Goal: Task Accomplishment & Management: Use online tool/utility

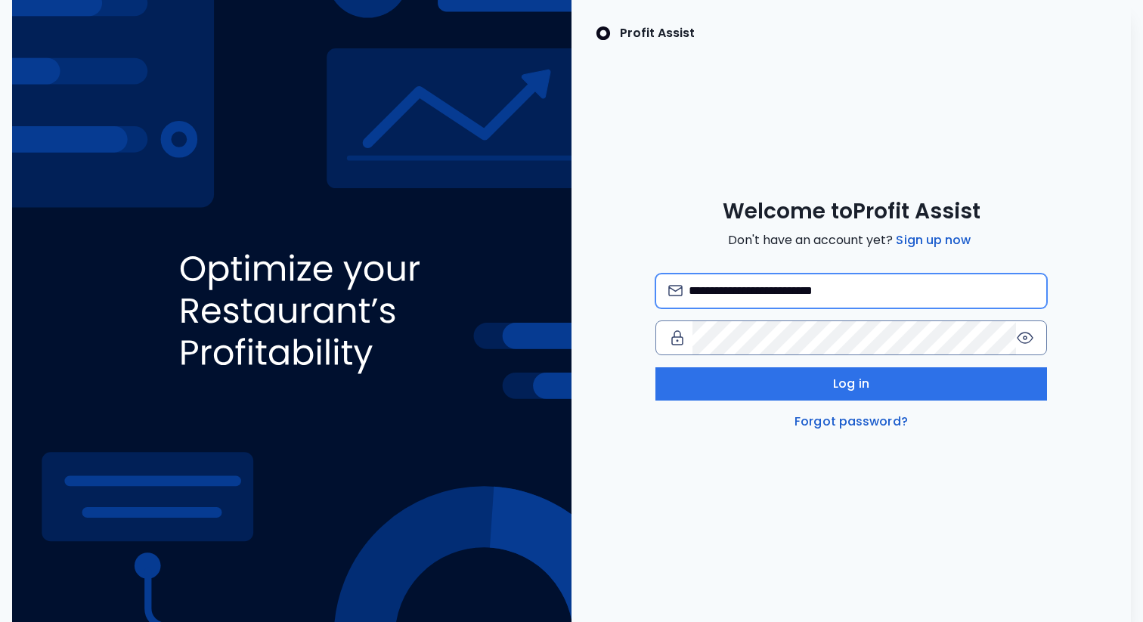
click at [751, 278] on input "**********" at bounding box center [861, 290] width 345 height 33
click at [704, 303] on input "**********" at bounding box center [861, 290] width 345 height 33
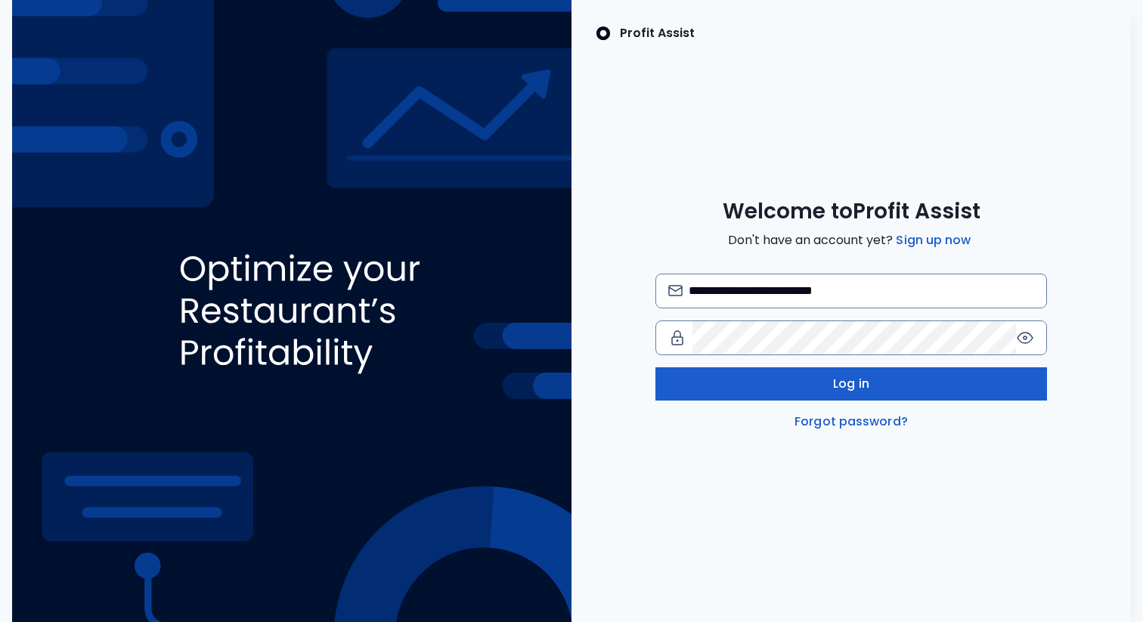
type input "**********"
click at [810, 386] on button "Log in" at bounding box center [851, 383] width 392 height 33
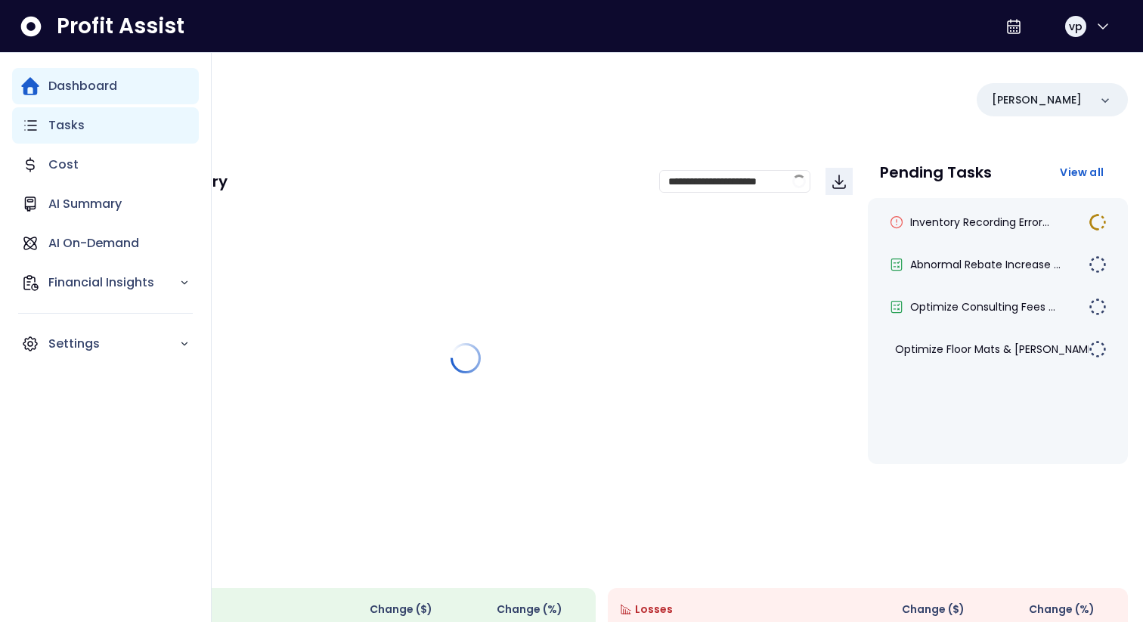
click at [47, 119] on div "Tasks" at bounding box center [105, 125] width 187 height 36
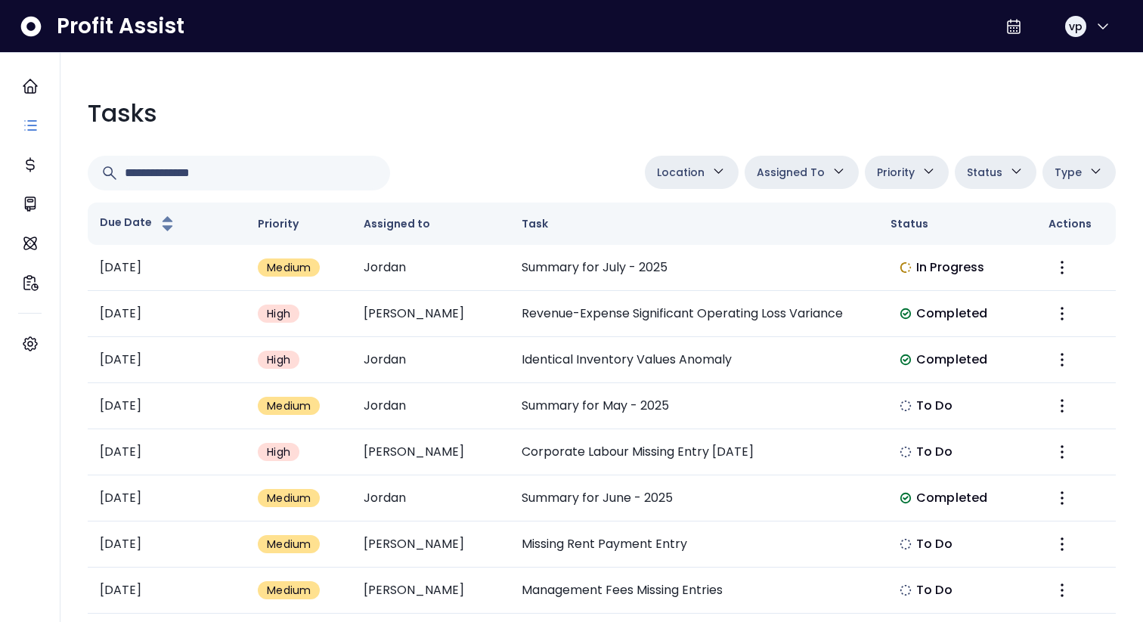
click at [699, 184] on button "Location" at bounding box center [692, 172] width 94 height 33
click at [804, 183] on button "Assigned To" at bounding box center [802, 172] width 114 height 33
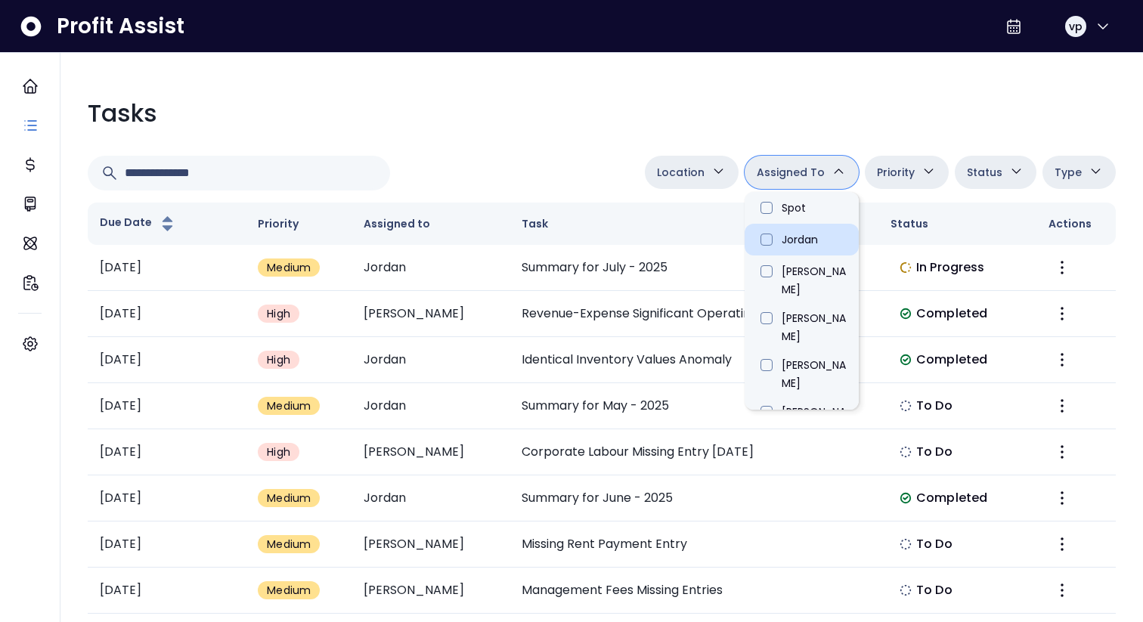
click at [769, 241] on li "Jordan" at bounding box center [802, 240] width 114 height 32
type input "****"
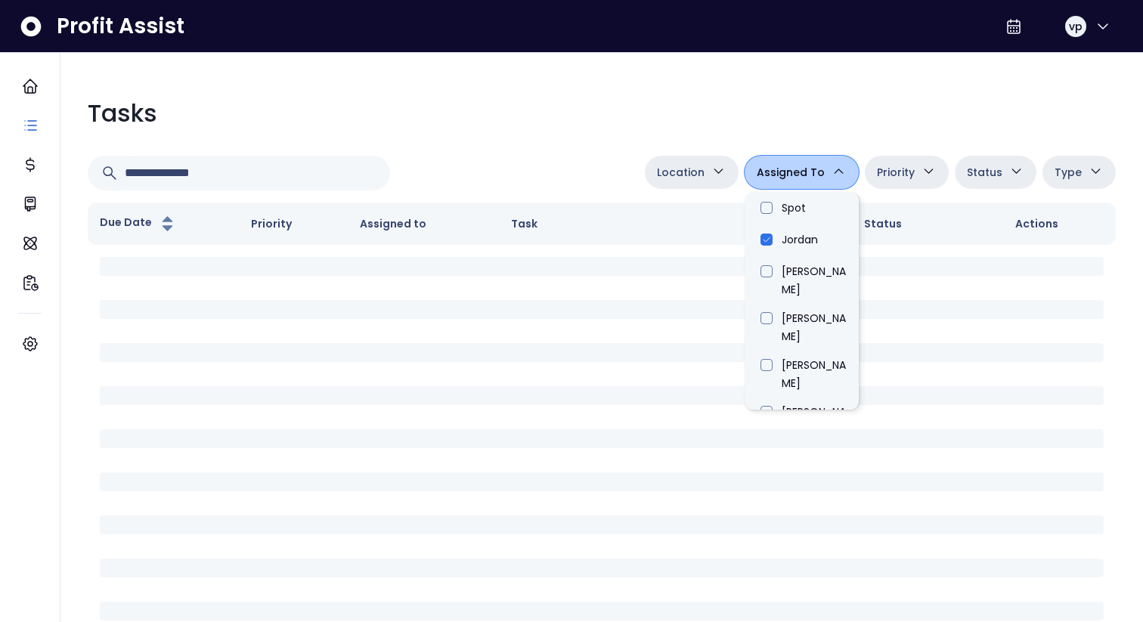
click at [520, 141] on div "Tasks Location [PERSON_NAME][GEOGRAPHIC_DATA] [GEOGRAPHIC_DATA] [PERSON_NAME] Q…" at bounding box center [602, 623] width 1052 height 1081
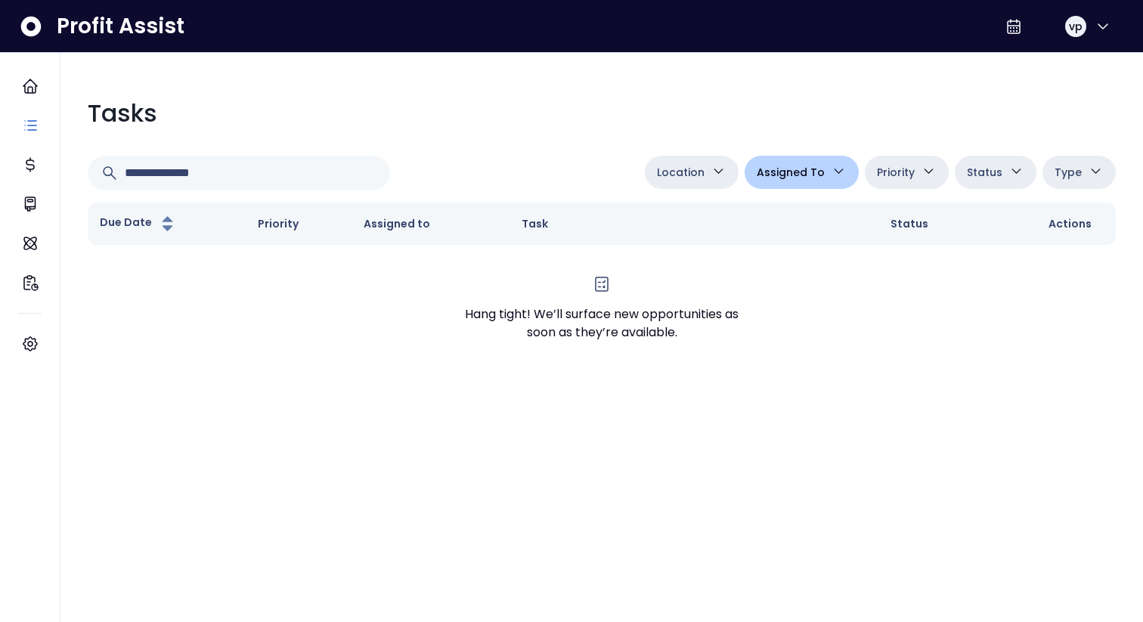
click at [813, 169] on span "Assigned To" at bounding box center [791, 172] width 68 height 18
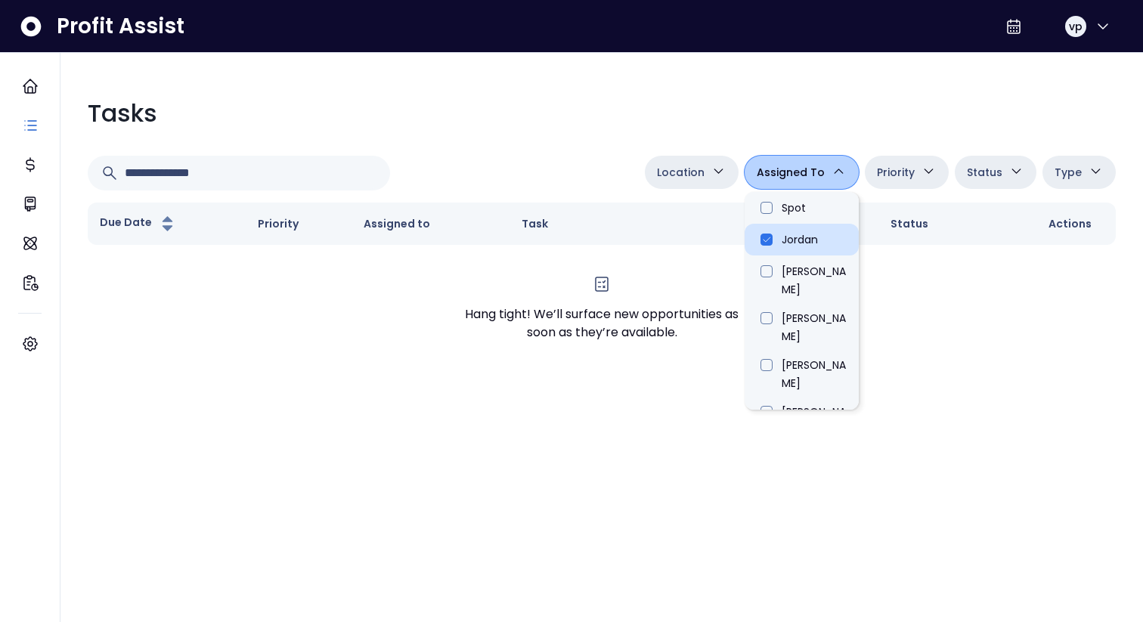
click at [783, 248] on li "Jordan" at bounding box center [802, 240] width 114 height 32
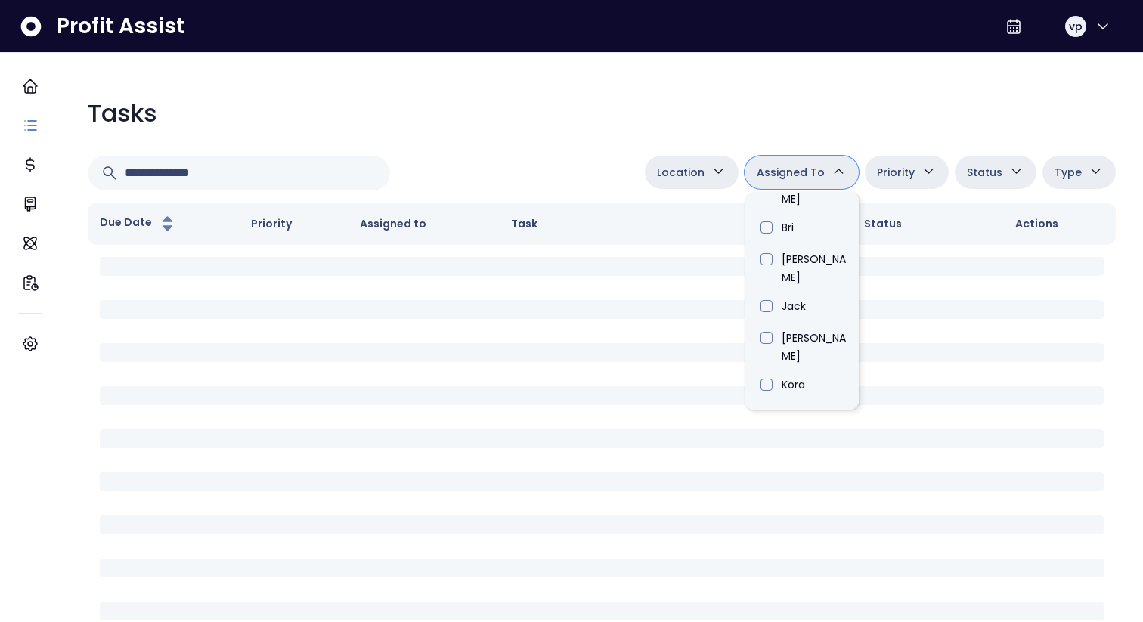
scroll to position [862, 0]
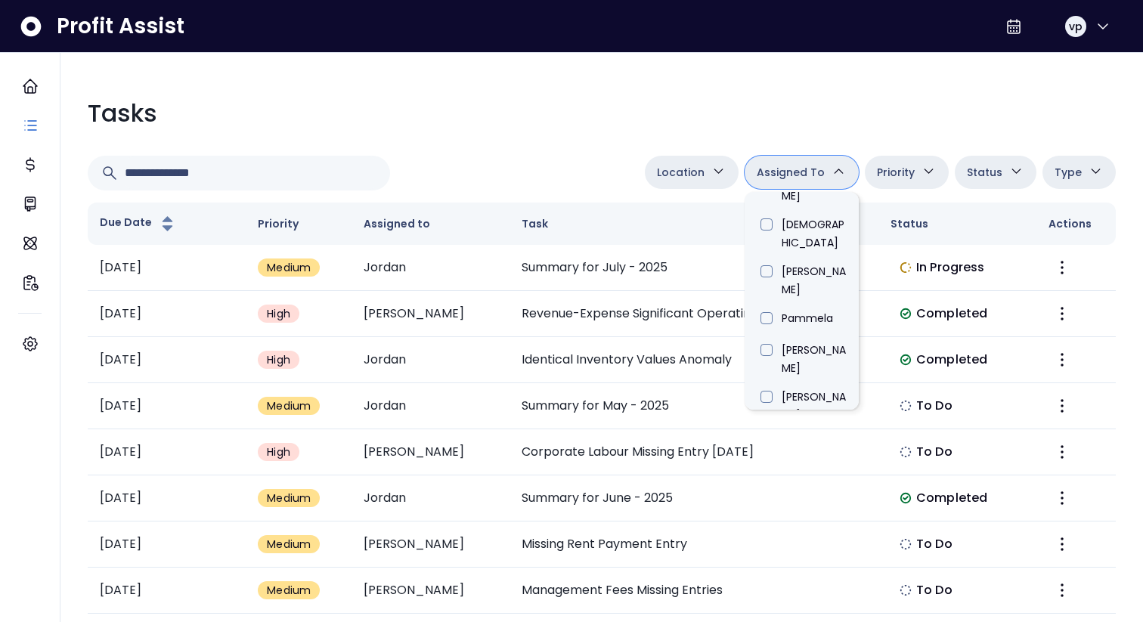
type input "*****"
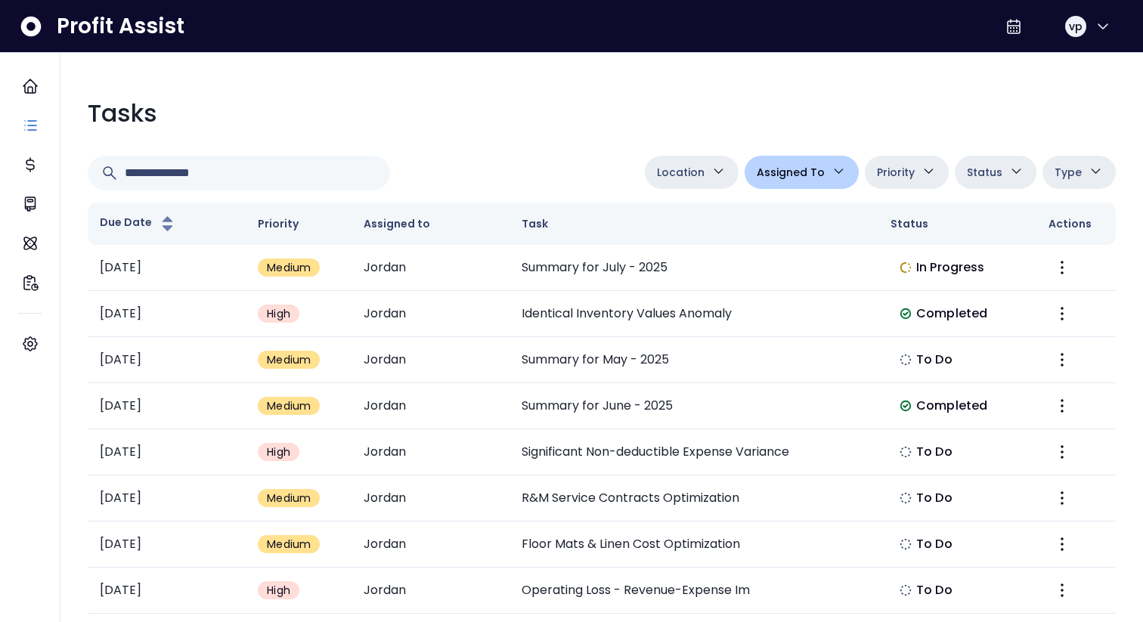
click at [505, 146] on div "Tasks Location [PERSON_NAME][GEOGRAPHIC_DATA] [GEOGRAPHIC_DATA] [PERSON_NAME] Q…" at bounding box center [602, 400] width 1052 height 634
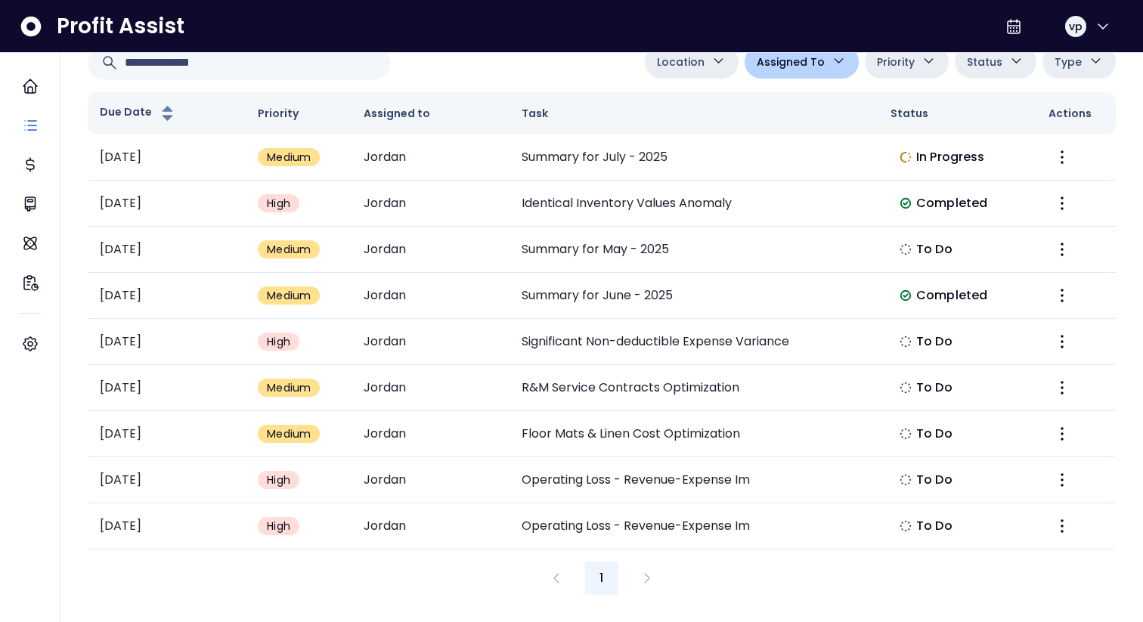
click at [704, 58] on span "Location" at bounding box center [681, 62] width 48 height 18
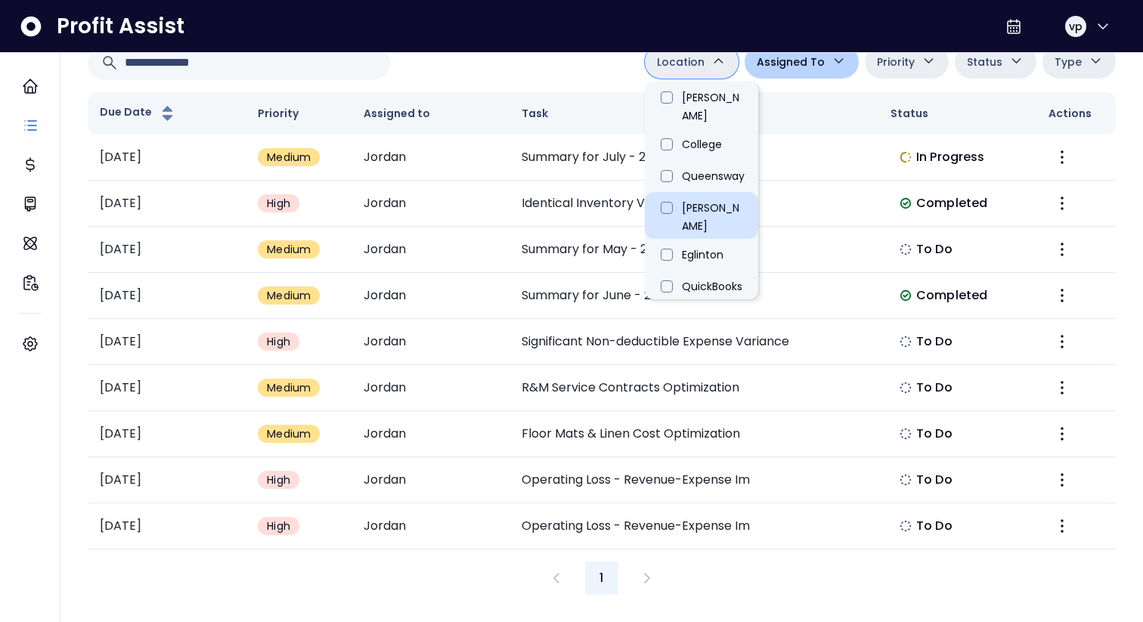
click at [669, 195] on li "[PERSON_NAME]" at bounding box center [701, 215] width 113 height 47
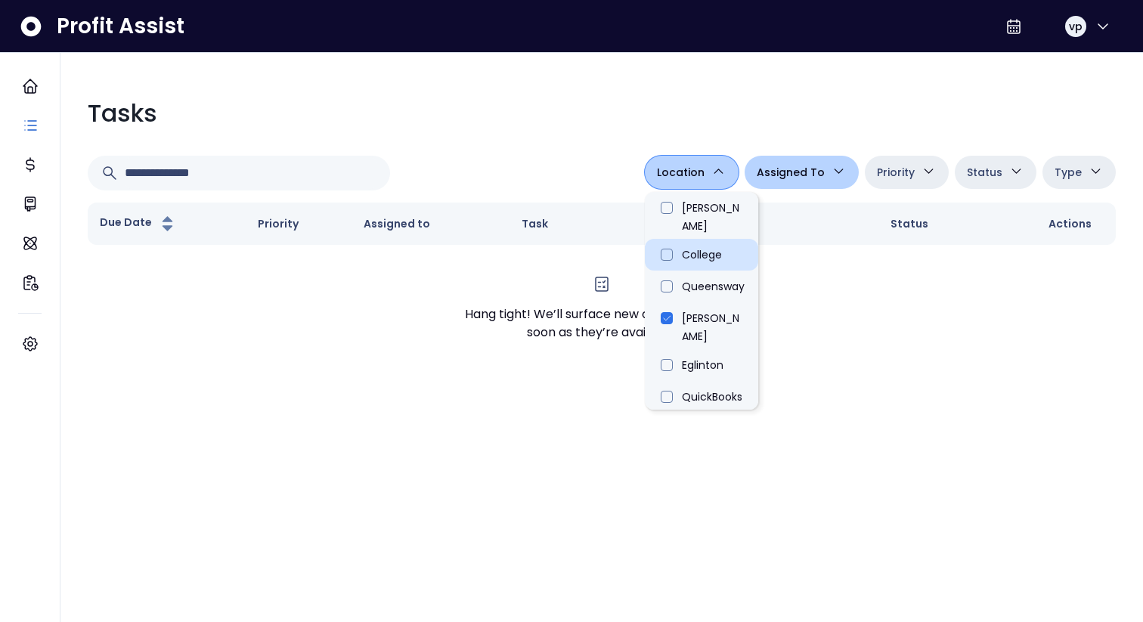
scroll to position [0, 0]
click at [670, 277] on li "Queensway" at bounding box center [701, 287] width 113 height 32
click at [675, 244] on li "College" at bounding box center [701, 255] width 113 height 32
click at [673, 198] on li "[PERSON_NAME]" at bounding box center [701, 215] width 113 height 47
click at [678, 349] on li "Eglinton" at bounding box center [701, 365] width 113 height 32
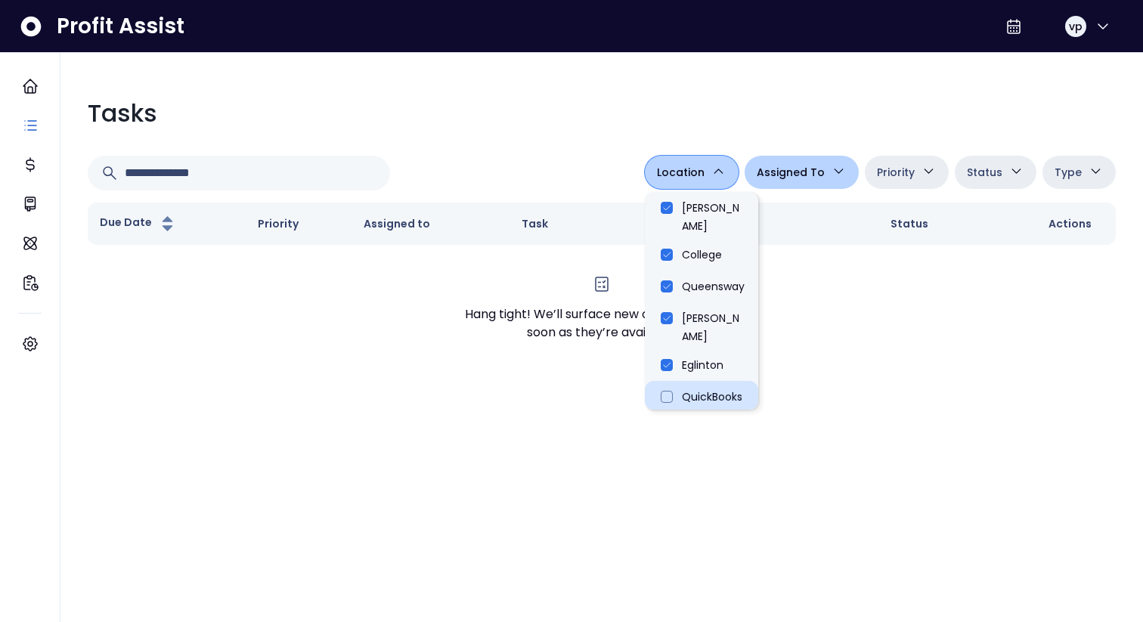
click at [676, 381] on li "QuickBooks Online" at bounding box center [701, 404] width 113 height 47
click at [672, 214] on li "[PERSON_NAME]" at bounding box center [701, 215] width 113 height 47
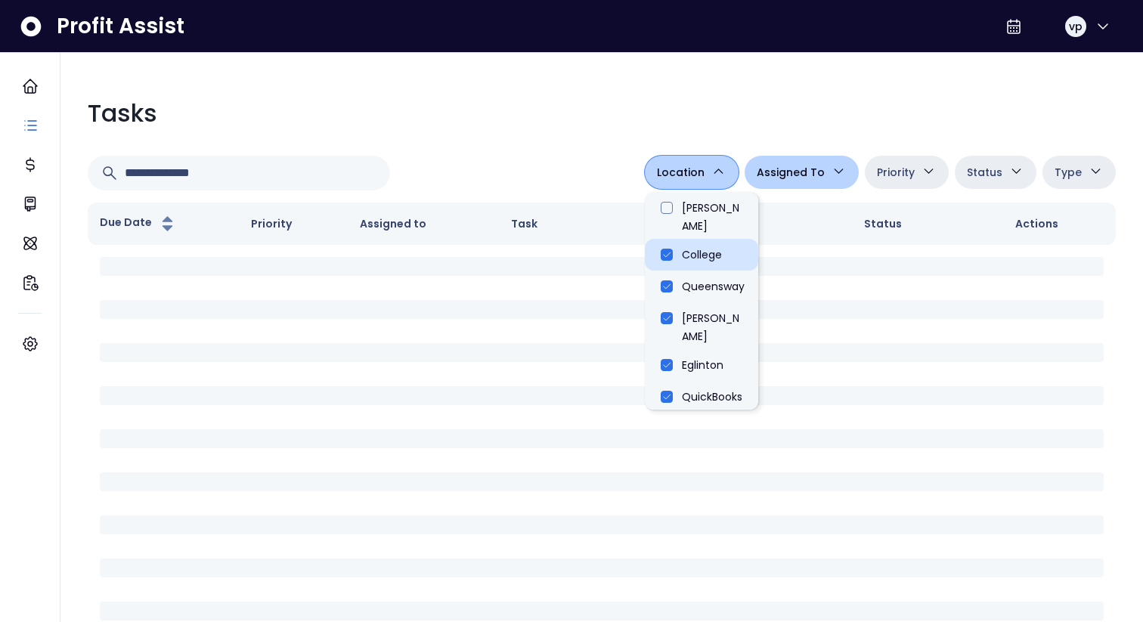
click at [673, 239] on li "College" at bounding box center [701, 255] width 113 height 32
click at [673, 276] on li "Queensway" at bounding box center [701, 287] width 113 height 32
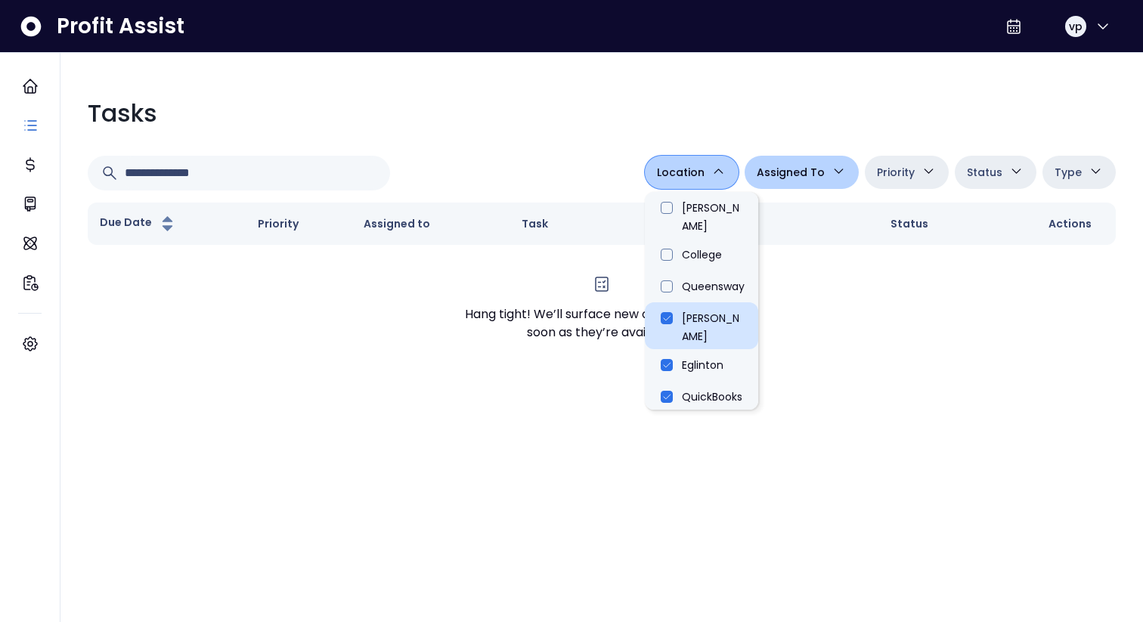
click at [673, 302] on li "[PERSON_NAME]" at bounding box center [701, 325] width 113 height 47
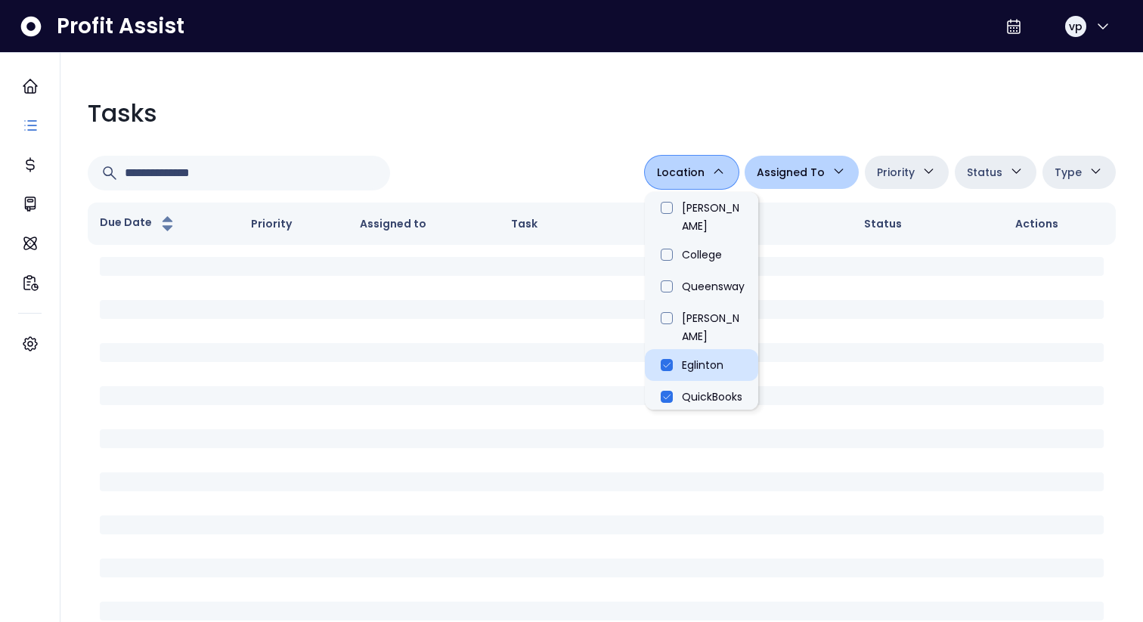
click at [673, 349] on li "Eglinton" at bounding box center [701, 365] width 113 height 32
type input "**********"
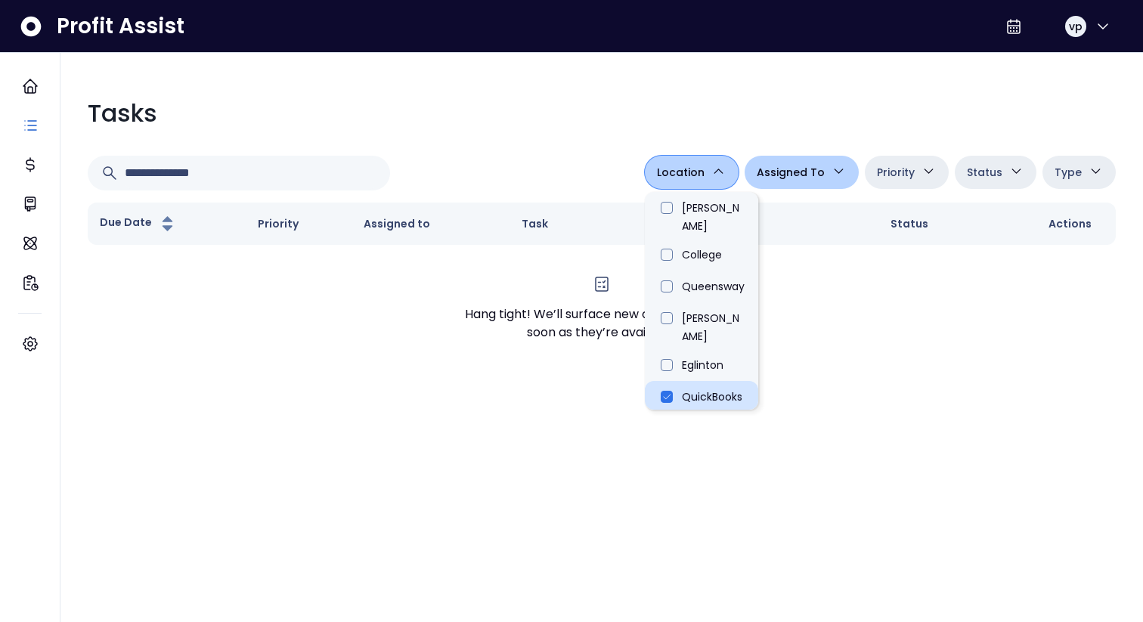
click at [685, 381] on li "QuickBooks Online" at bounding box center [701, 404] width 113 height 47
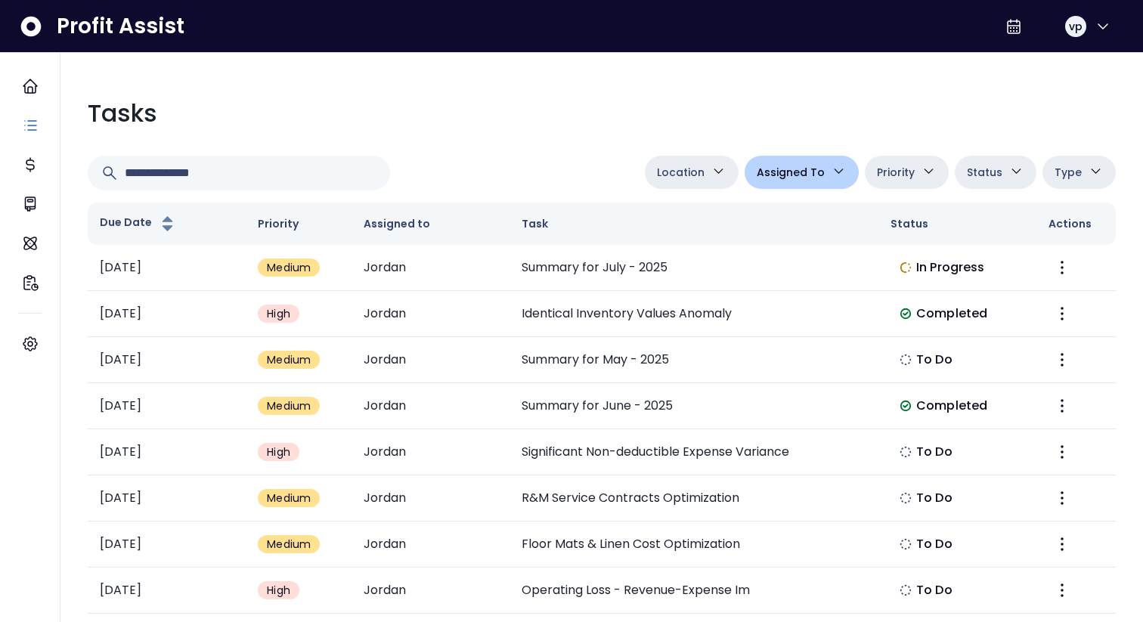
click at [581, 141] on div "Tasks Location [PERSON_NAME][GEOGRAPHIC_DATA] [GEOGRAPHIC_DATA] [PERSON_NAME] Q…" at bounding box center [602, 400] width 1052 height 634
click at [701, 175] on span "Location" at bounding box center [681, 172] width 48 height 18
click at [585, 133] on div "Tasks Location [PERSON_NAME][GEOGRAPHIC_DATA] [GEOGRAPHIC_DATA] [PERSON_NAME] Q…" at bounding box center [602, 400] width 1052 height 634
click at [915, 175] on span "Priority" at bounding box center [896, 172] width 38 height 18
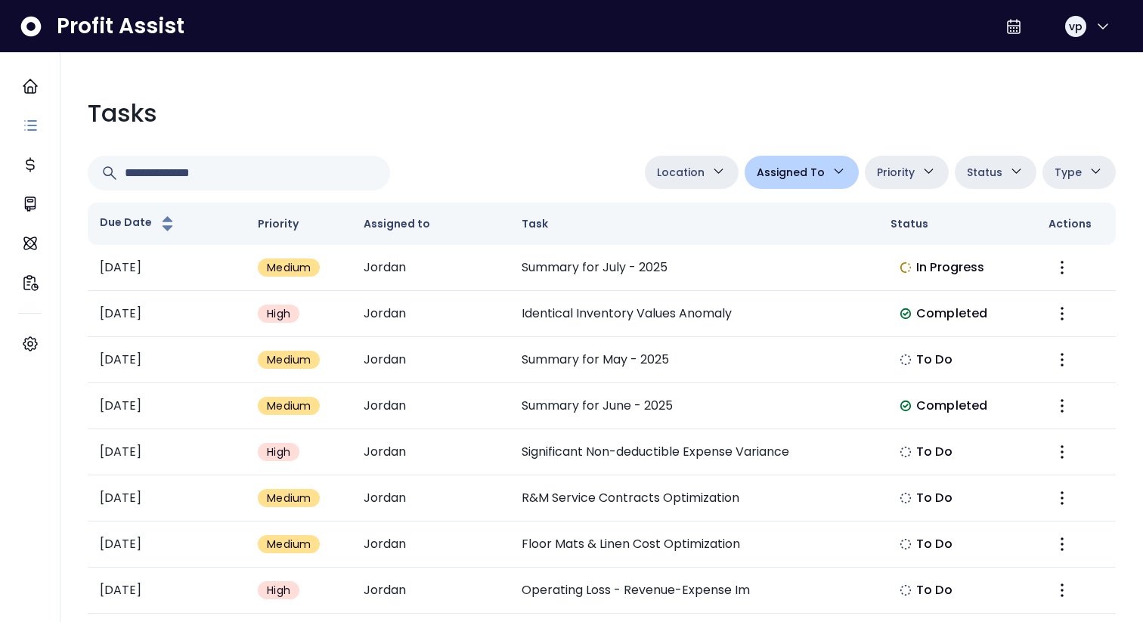
click at [1010, 175] on icon "button" at bounding box center [1016, 171] width 16 height 16
click at [1082, 175] on button "Type" at bounding box center [1078, 172] width 73 height 33
click at [897, 107] on div "Tasks" at bounding box center [602, 113] width 1028 height 36
click at [1080, 170] on span "Type" at bounding box center [1067, 172] width 27 height 18
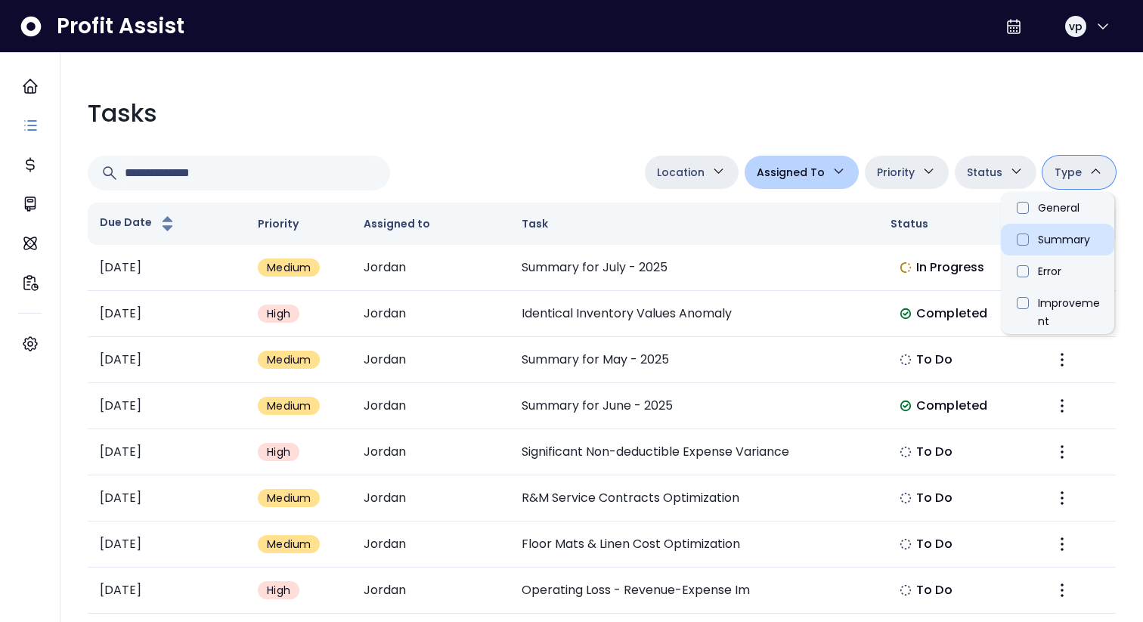
click at [1070, 231] on li "Summary" at bounding box center [1057, 240] width 113 height 32
type input "**********"
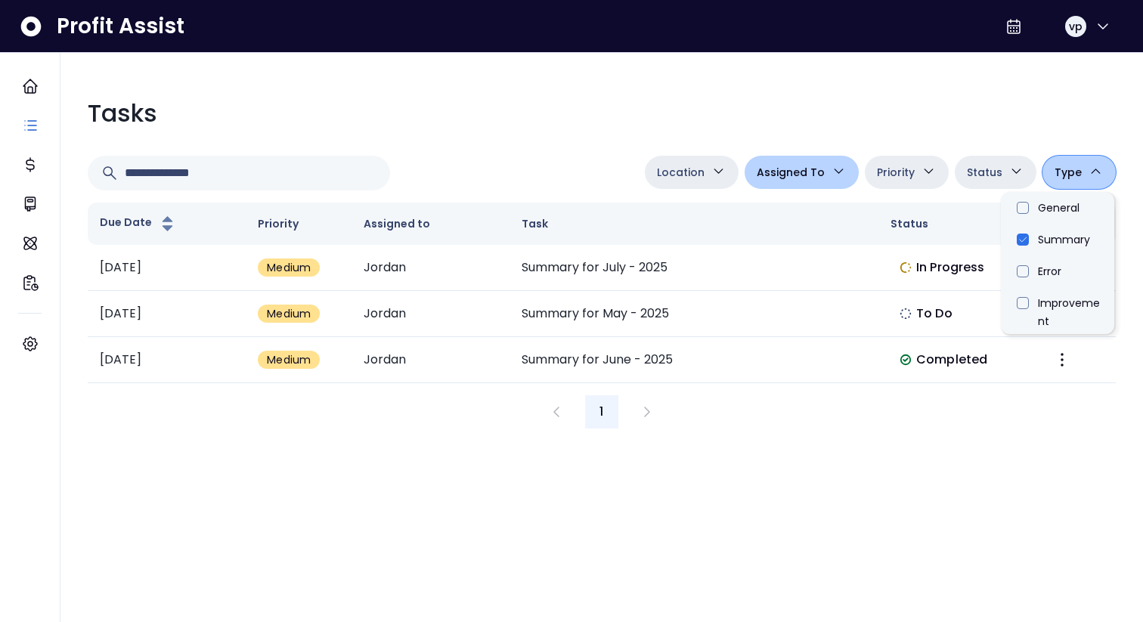
click at [506, 171] on div at bounding box center [363, 173] width 551 height 35
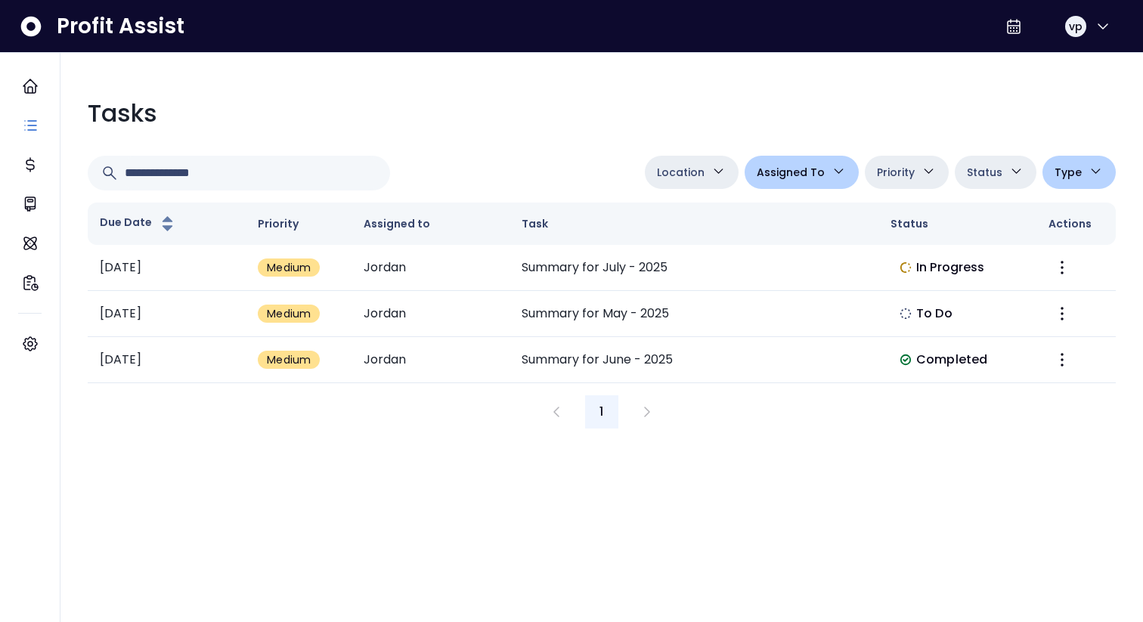
click at [1056, 170] on span "Type" at bounding box center [1067, 172] width 27 height 18
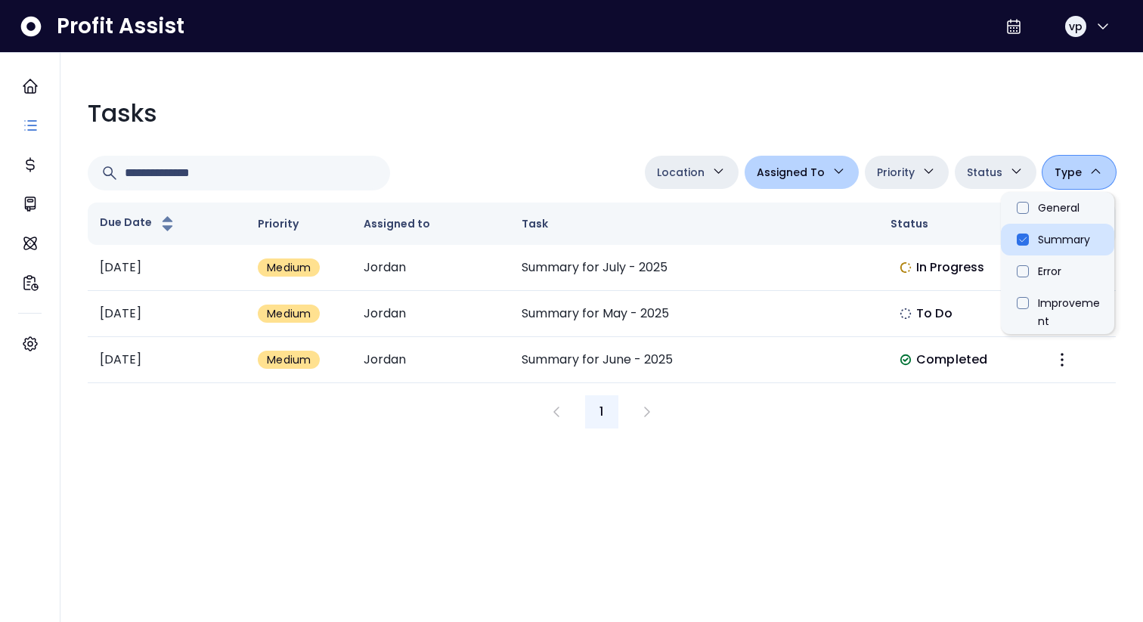
click at [1037, 238] on li "Summary" at bounding box center [1057, 240] width 113 height 32
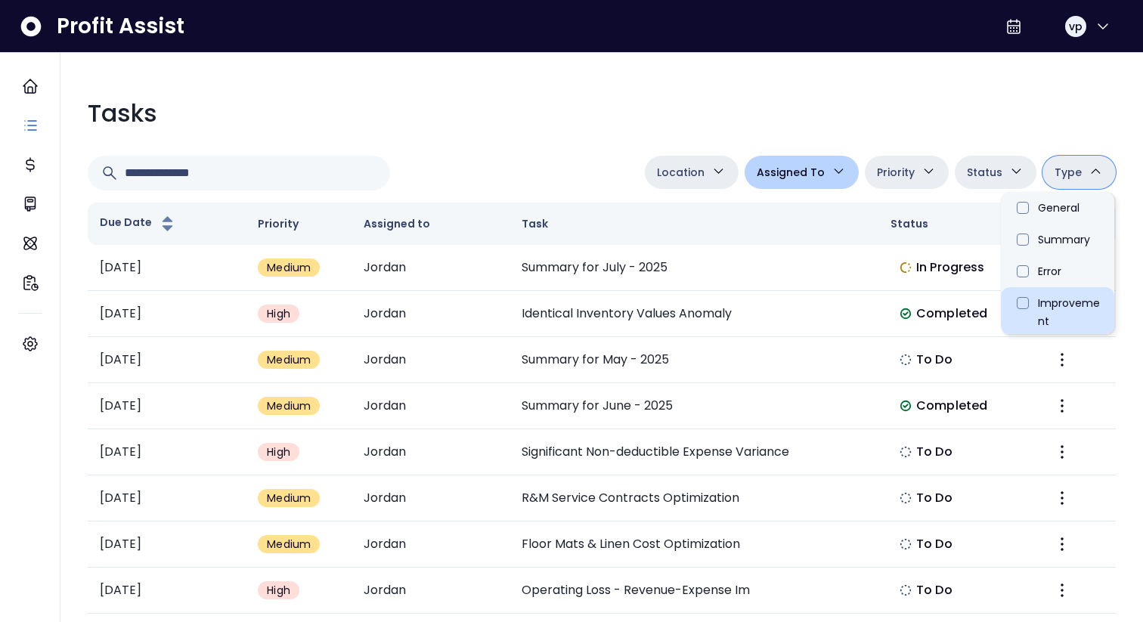
click at [1020, 299] on li "Improvement" at bounding box center [1057, 310] width 113 height 47
type input "**********"
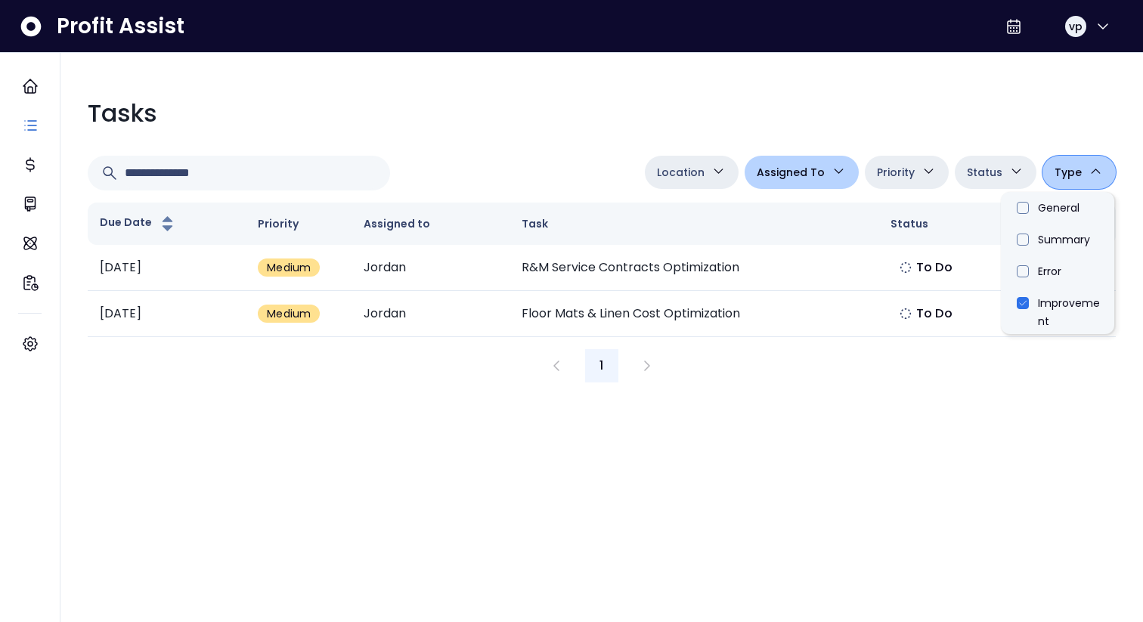
click at [457, 172] on div at bounding box center [363, 173] width 551 height 35
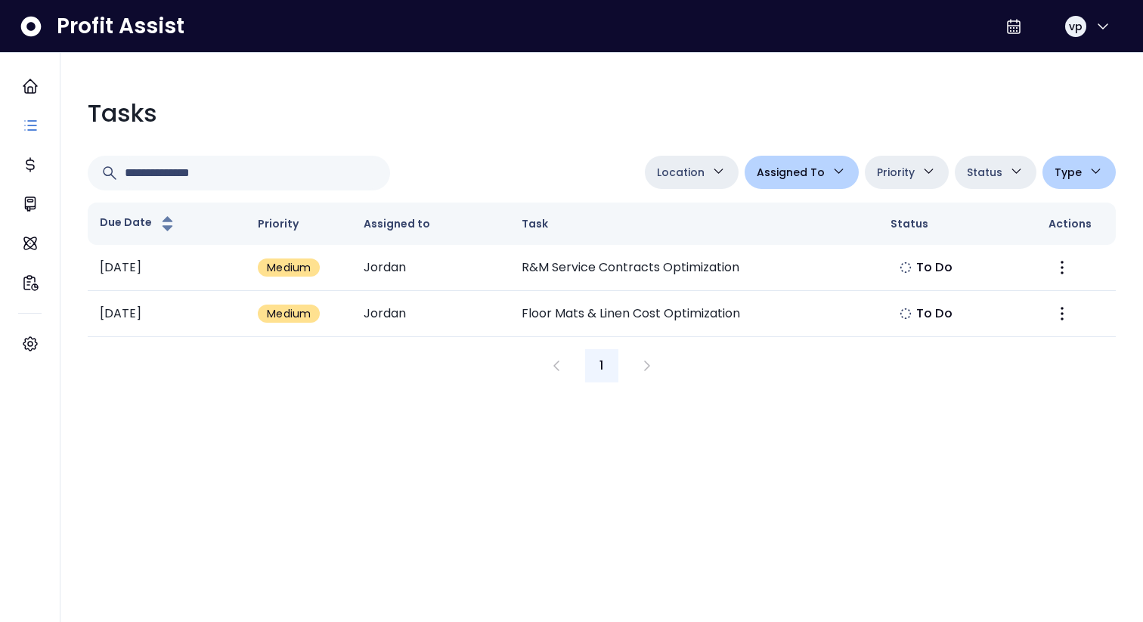
click at [1091, 160] on button "Type" at bounding box center [1078, 172] width 73 height 33
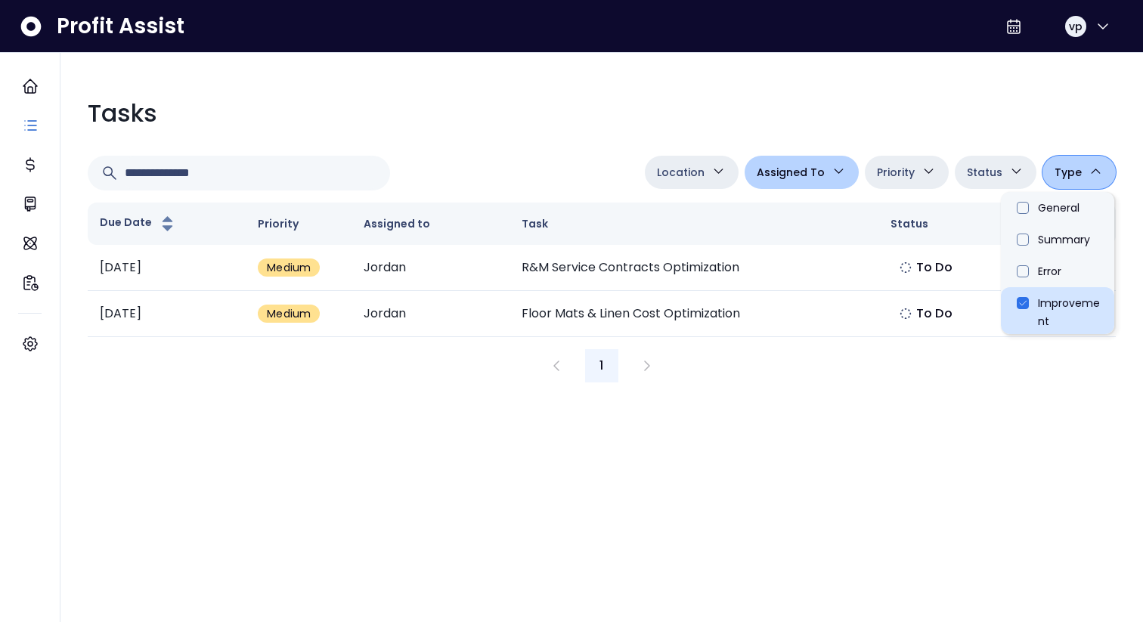
click at [1023, 307] on li "Improvement" at bounding box center [1057, 310] width 113 height 47
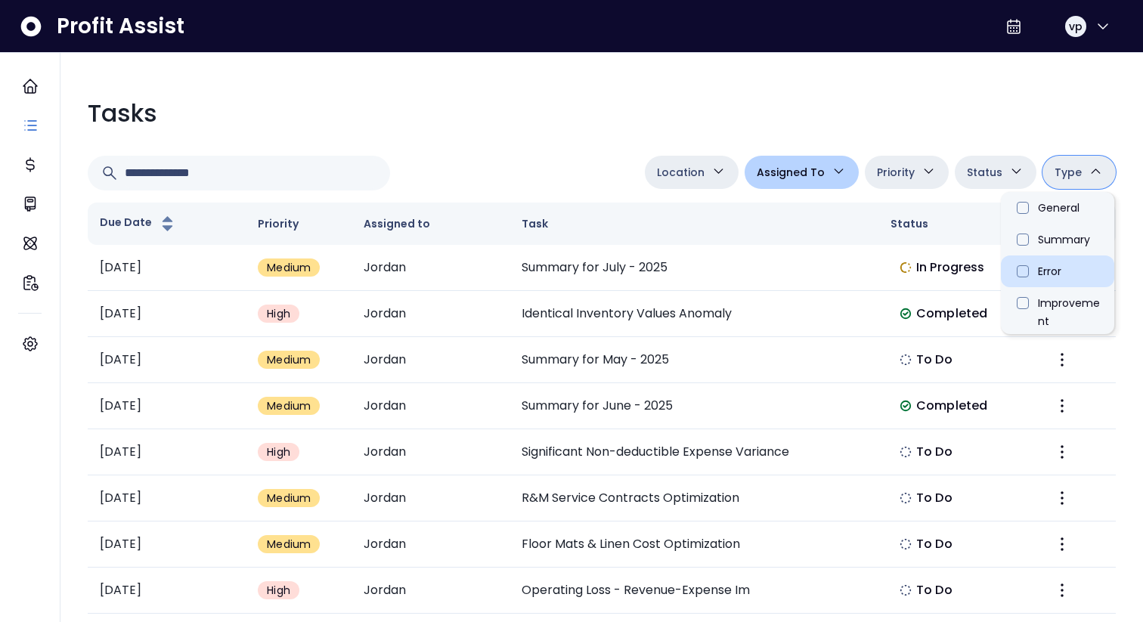
click at [1023, 271] on li "Error" at bounding box center [1057, 271] width 113 height 32
type input "*********"
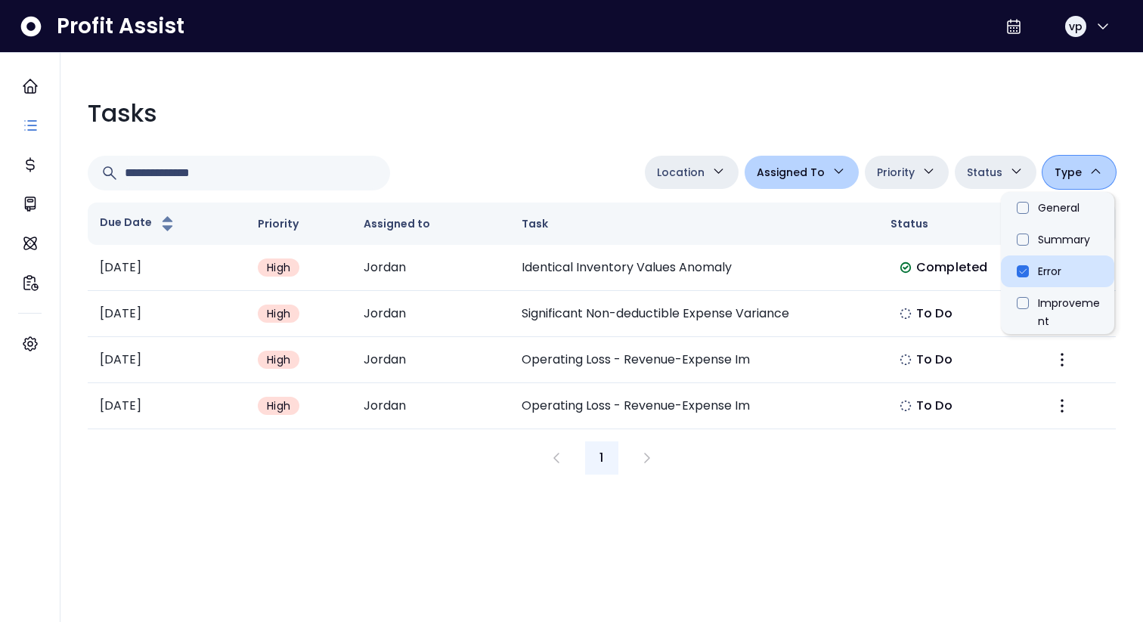
click at [1022, 272] on li "Error" at bounding box center [1057, 271] width 113 height 32
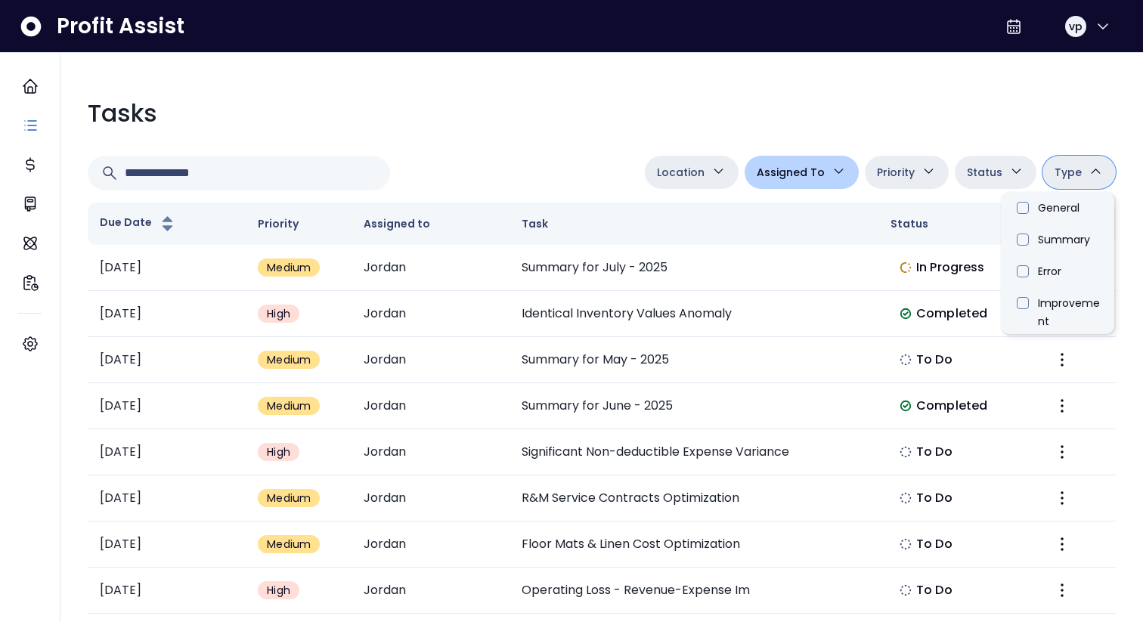
click at [500, 181] on div at bounding box center [363, 173] width 551 height 35
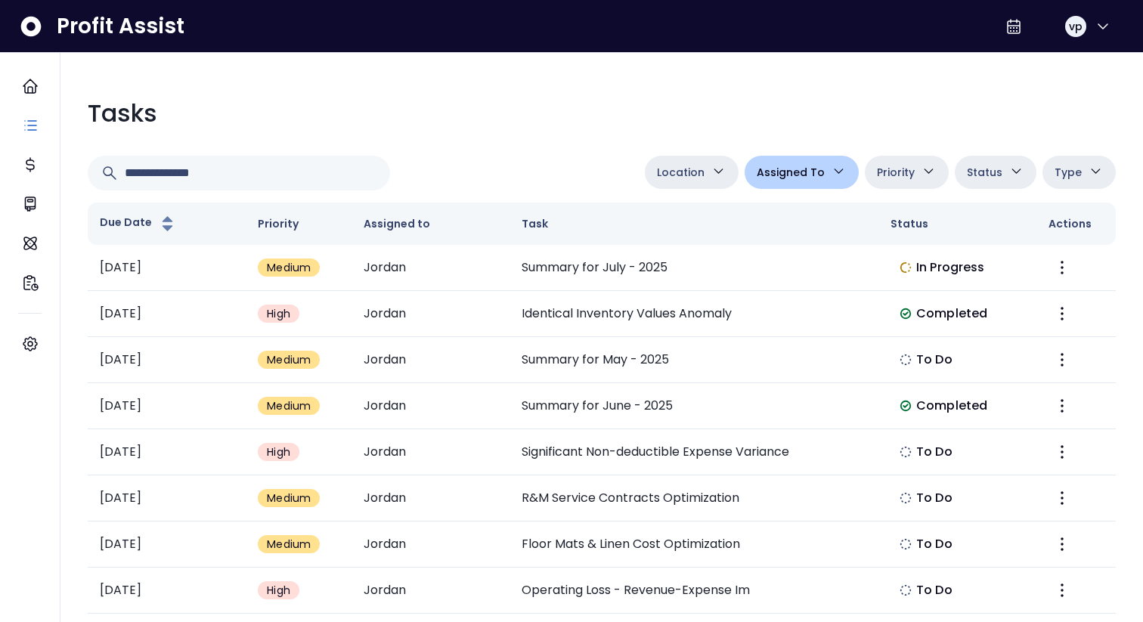
click at [792, 172] on span "Assigned To" at bounding box center [791, 172] width 68 height 18
click at [543, 143] on div "Tasks Location [PERSON_NAME][GEOGRAPHIC_DATA] [GEOGRAPHIC_DATA] [PERSON_NAME] Q…" at bounding box center [602, 400] width 1052 height 634
